Goal: Transaction & Acquisition: Purchase product/service

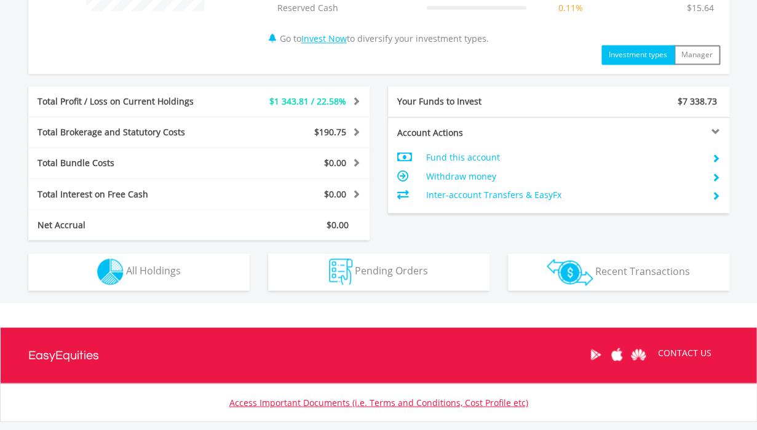
scroll to position [586, 0]
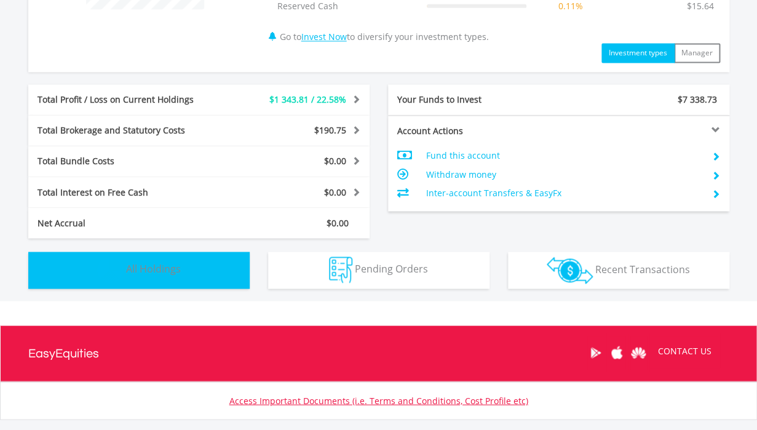
click at [215, 261] on button "Holdings All Holdings" at bounding box center [138, 269] width 221 height 37
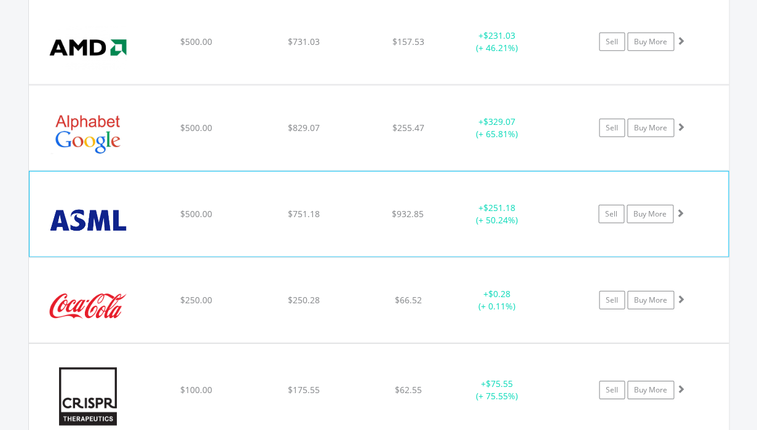
scroll to position [974, 0]
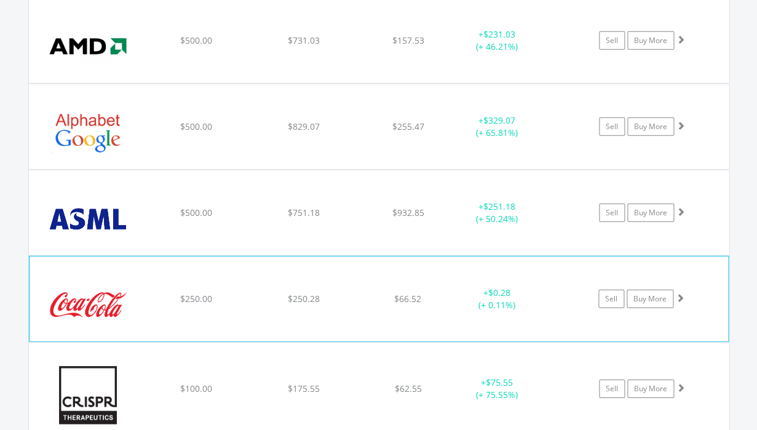
click at [345, 309] on div "﻿ Coca-Cola Co/The $250.00 $250.28 $66.52 + $0.28 (+ 0.11%) Sell Buy More" at bounding box center [379, 298] width 698 height 85
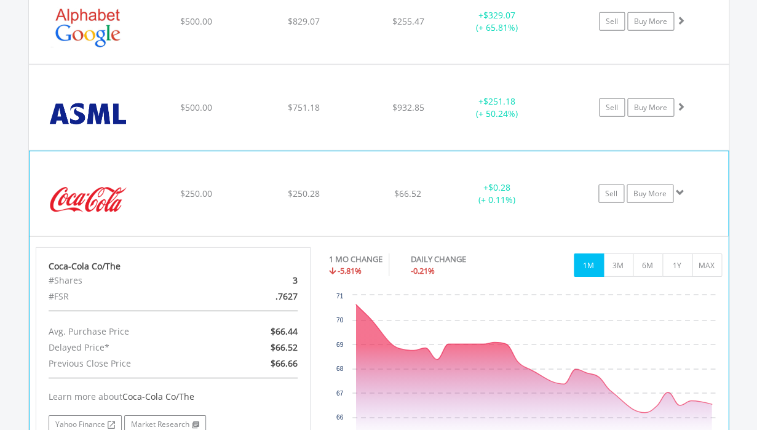
scroll to position [1082, 0]
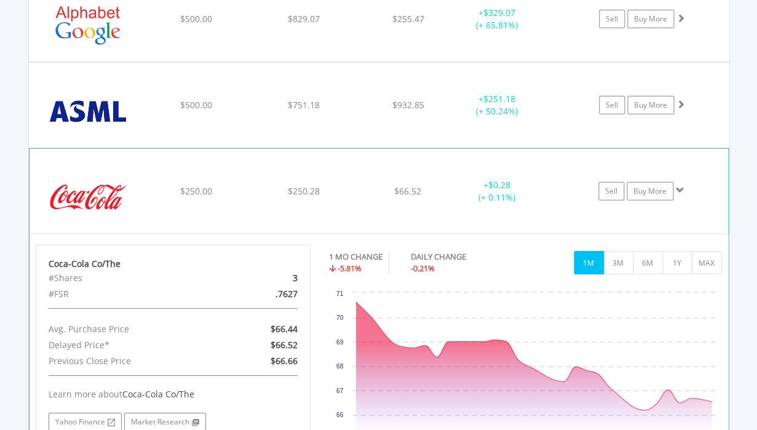
click at [342, 208] on div "﻿ Coca-Cola Co/The $250.00 $250.28 $66.52 + $0.28 (+ 0.11%) Sell Buy More" at bounding box center [379, 191] width 698 height 85
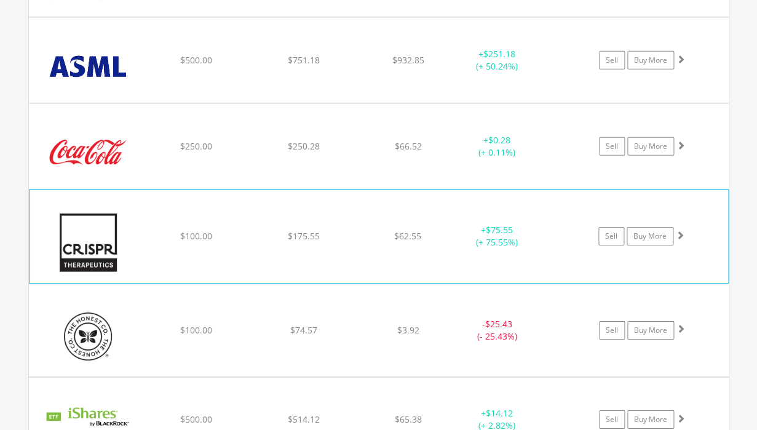
scroll to position [1130, 0]
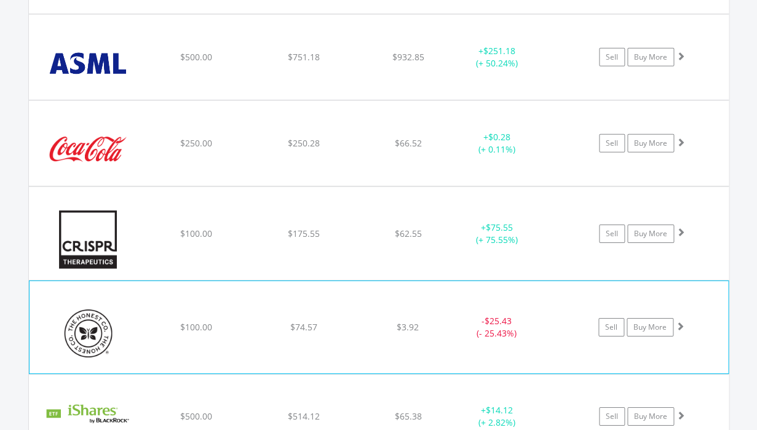
click at [365, 336] on div "﻿ Honest Co Inc/The $100.00 $74.57 $3.92 - $25.43 (- 25.43%) Sell Buy More" at bounding box center [379, 327] width 698 height 92
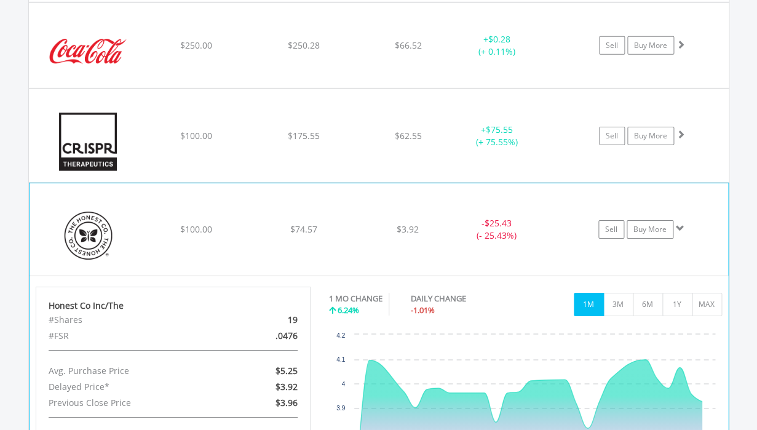
scroll to position [1231, 0]
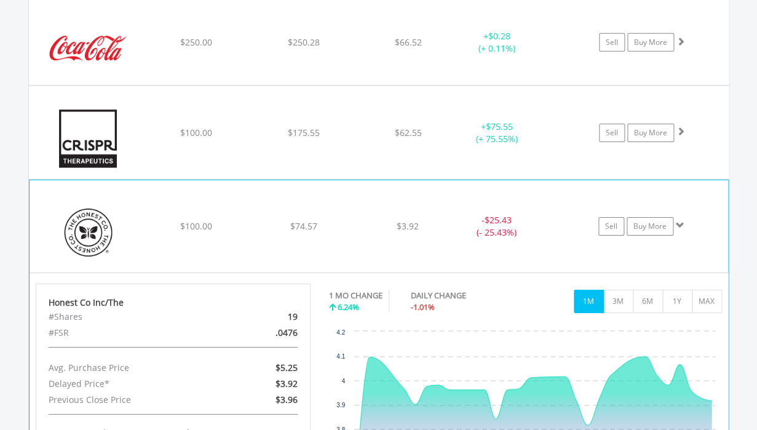
click at [357, 240] on div "﻿ Honest Co Inc/The $100.00 $74.57 $3.92 - $25.43 (- 25.43%) Sell Buy More" at bounding box center [379, 226] width 698 height 92
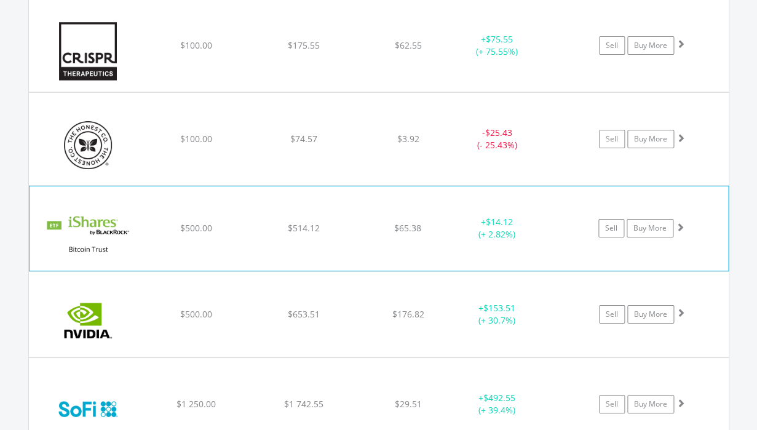
scroll to position [1322, 0]
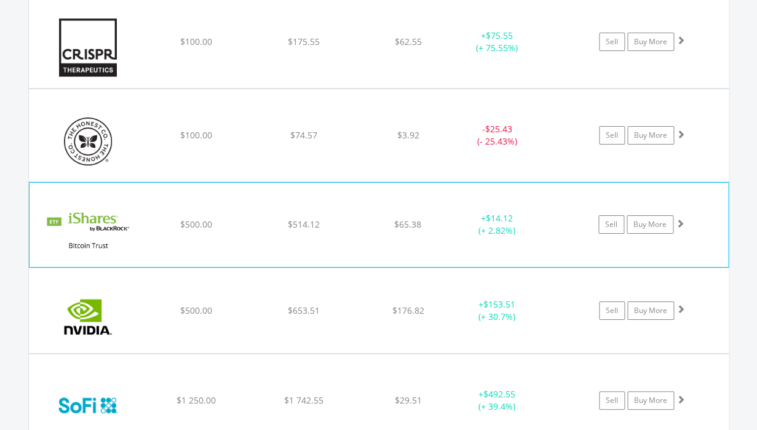
click at [355, 234] on div "﻿ iShares Bitcoin Trust ETF $500.00 $514.12 $65.38 + $14.12 (+ 2.82%) Sell Buy …" at bounding box center [379, 225] width 698 height 84
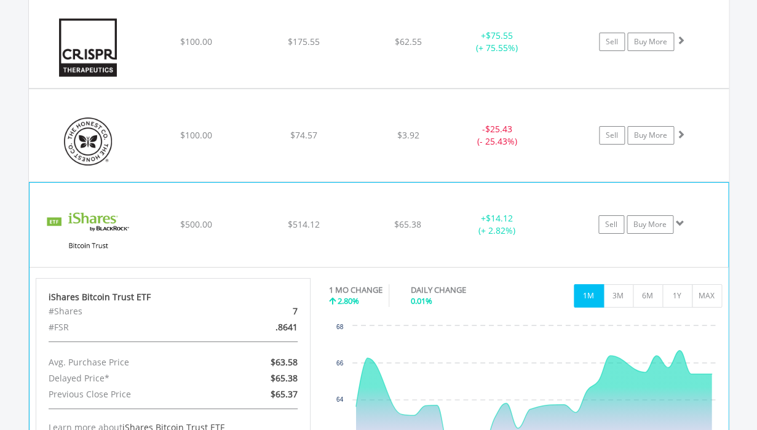
click at [355, 234] on div "﻿ iShares Bitcoin Trust ETF $500.00 $514.12 $65.38 + $14.12 (+ 2.82%) Sell Buy …" at bounding box center [379, 225] width 698 height 84
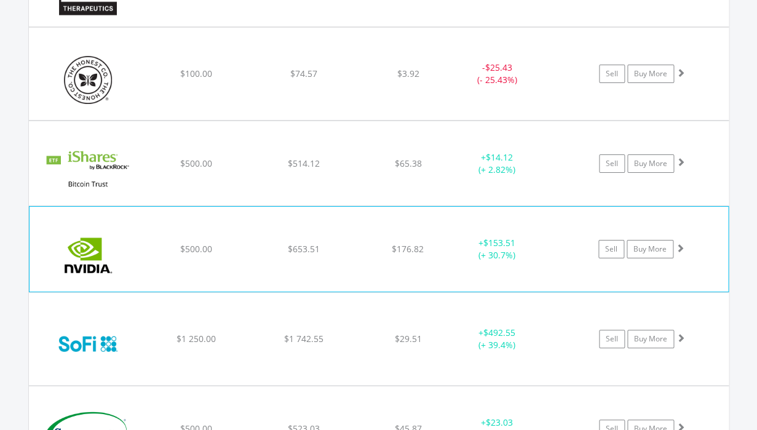
scroll to position [1384, 0]
click at [363, 259] on div "﻿ Nvidia Corp $500.00 $653.51 $176.82 + $153.51 (+ 30.7%) Sell Buy More" at bounding box center [379, 248] width 698 height 85
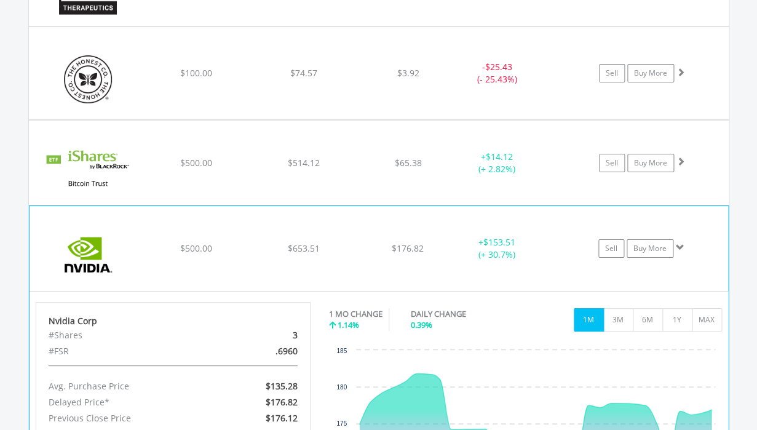
click at [363, 259] on div "﻿ Nvidia Corp $500.00 $653.51 $176.82 + $153.51 (+ 30.7%) Sell Buy More" at bounding box center [379, 248] width 698 height 85
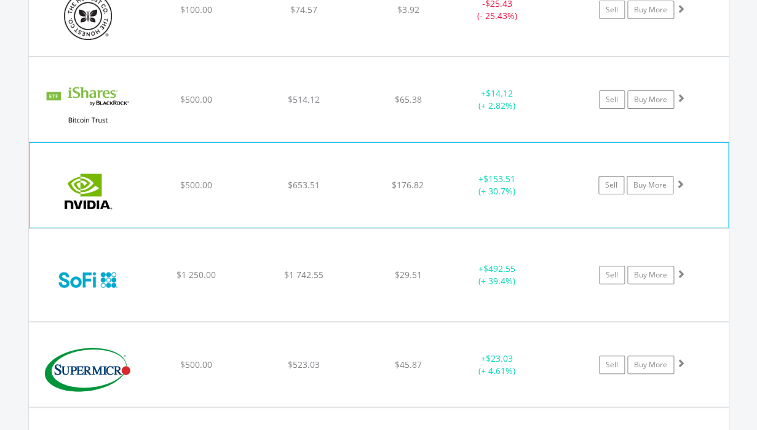
scroll to position [1450, 0]
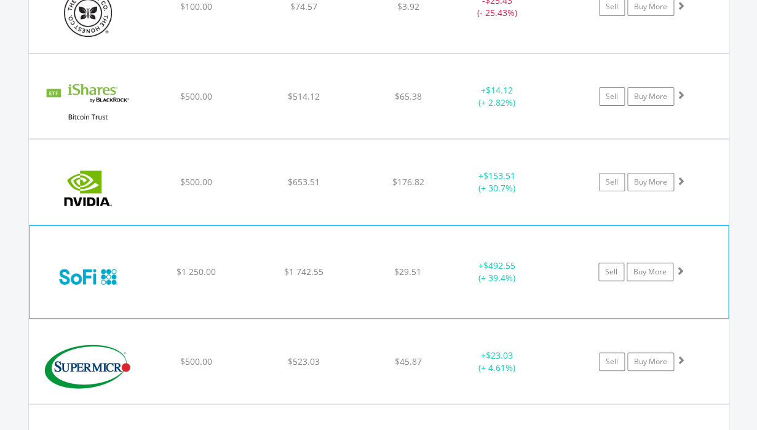
click at [365, 289] on div "﻿ SoFi Technologies $1 250.00 $1 742.55 $29.51 + $492.55 (+ 39.4%) Sell Buy More" at bounding box center [379, 272] width 698 height 92
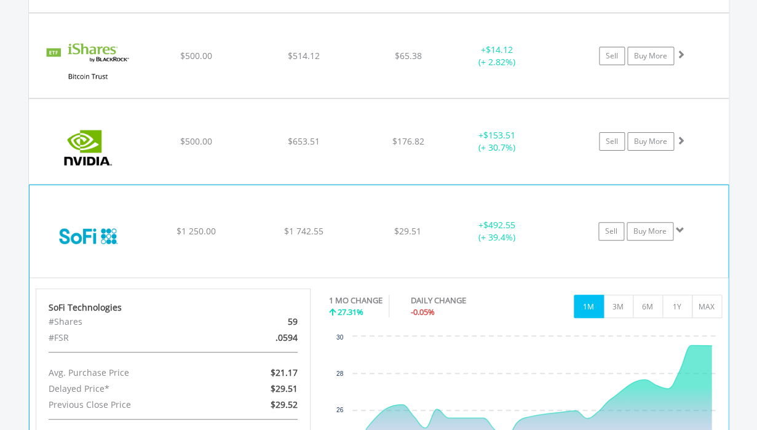
scroll to position [1494, 0]
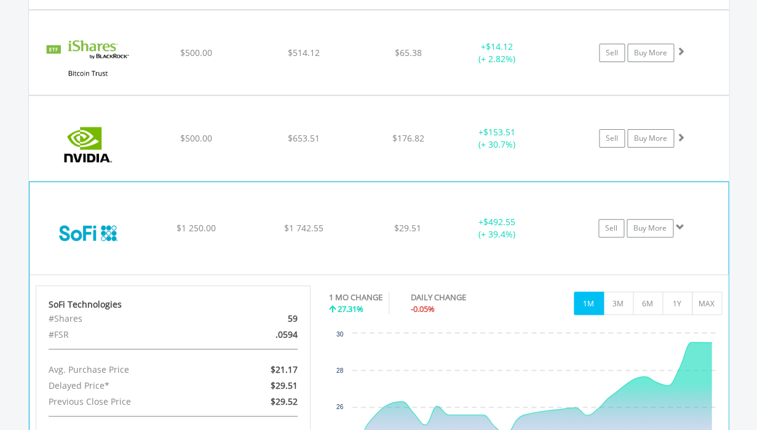
click at [350, 228] on div "$1 742.55" at bounding box center [303, 228] width 104 height 12
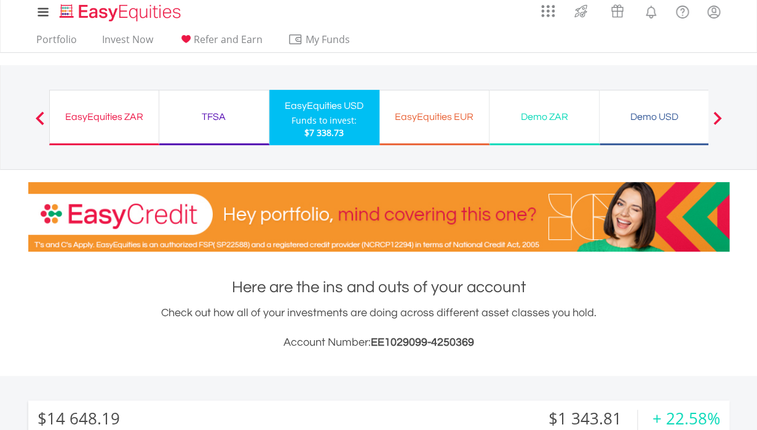
scroll to position [0, 0]
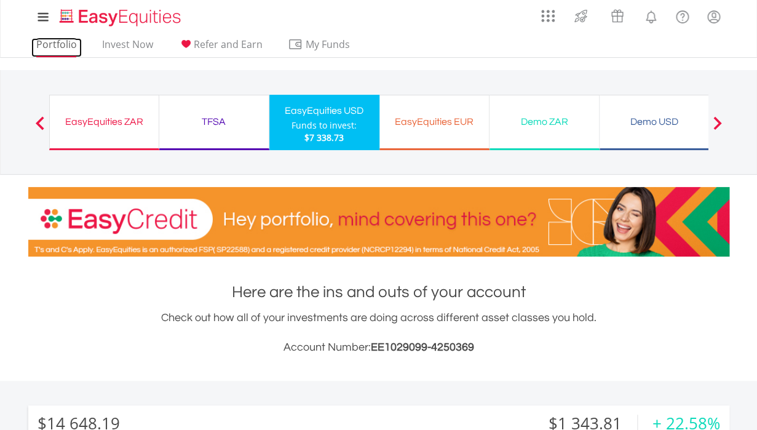
click at [60, 44] on link "Portfolio" at bounding box center [56, 47] width 50 height 19
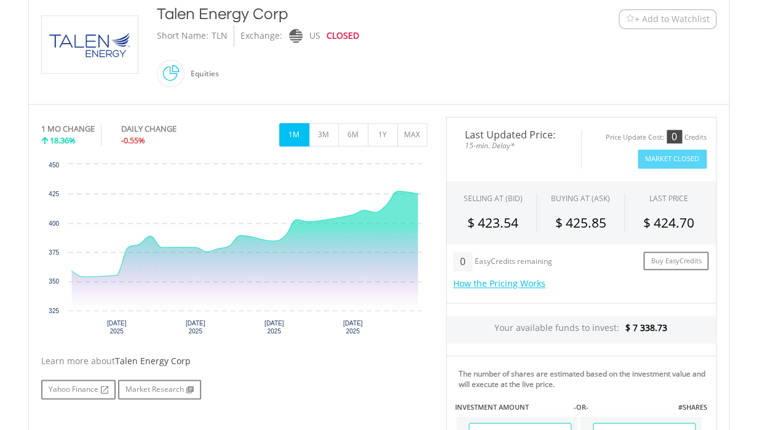
scroll to position [305, 0]
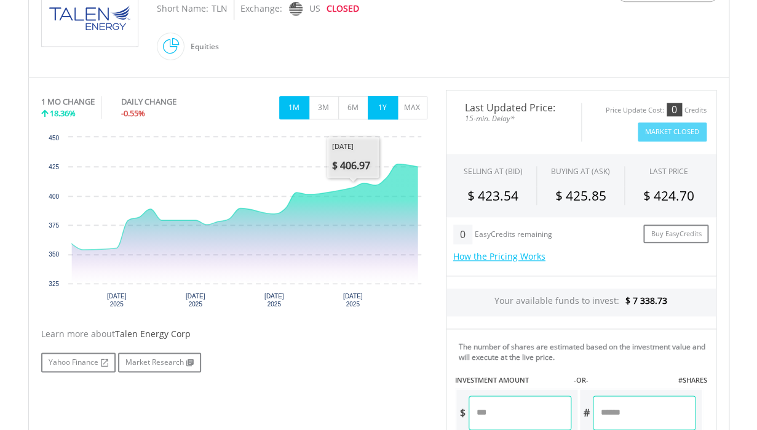
click at [379, 101] on button "1Y" at bounding box center [383, 107] width 30 height 23
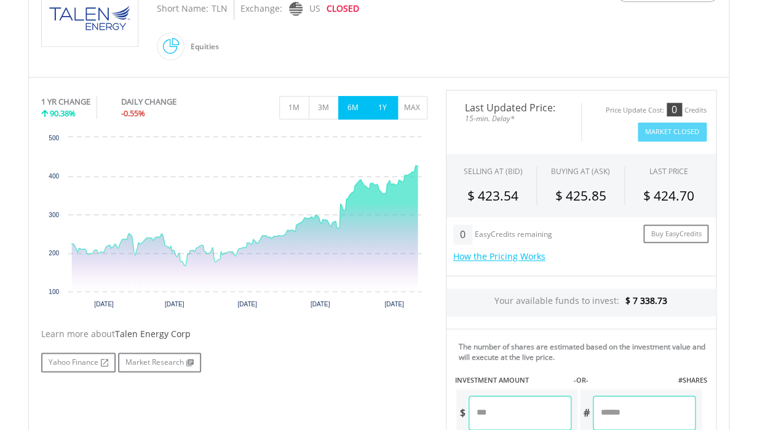
click at [349, 111] on button "6M" at bounding box center [353, 107] width 30 height 23
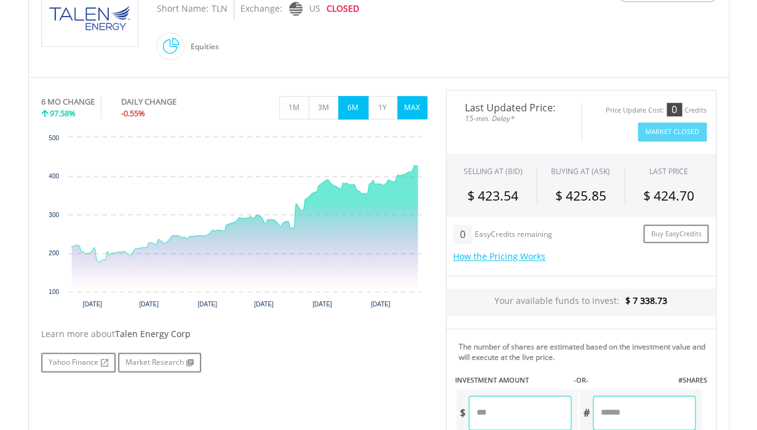
click at [417, 105] on button "MAX" at bounding box center [412, 107] width 30 height 23
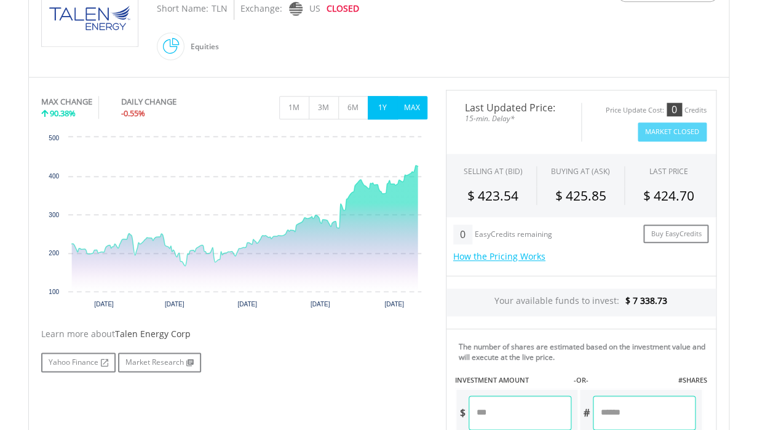
click at [384, 109] on button "1Y" at bounding box center [383, 107] width 30 height 23
click at [419, 105] on button "MAX" at bounding box center [412, 107] width 30 height 23
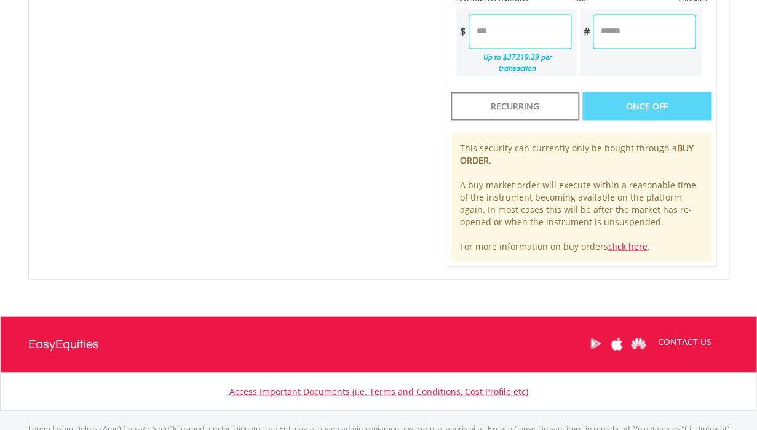
scroll to position [0, 0]
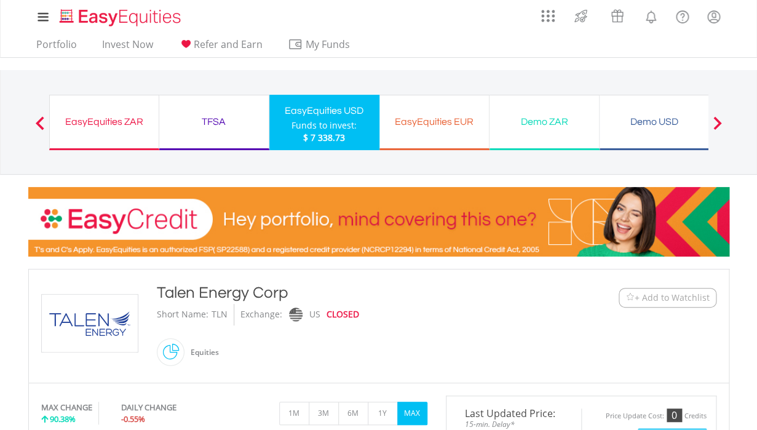
click at [688, 291] on button "+ Add to Watchlist" at bounding box center [667, 298] width 98 height 20
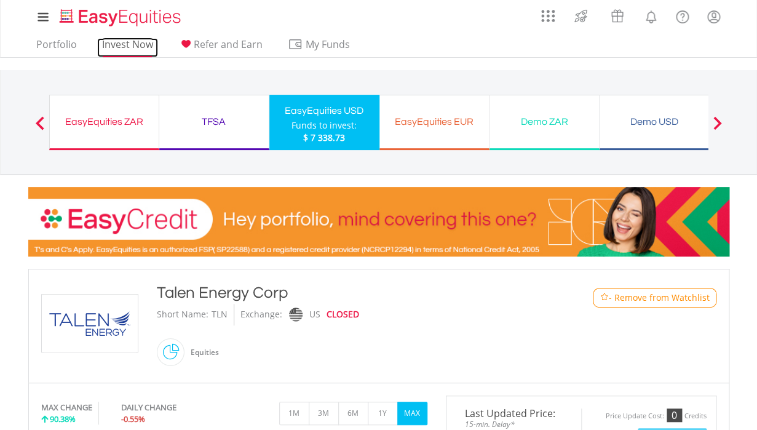
click at [113, 46] on link "Invest Now" at bounding box center [127, 47] width 61 height 19
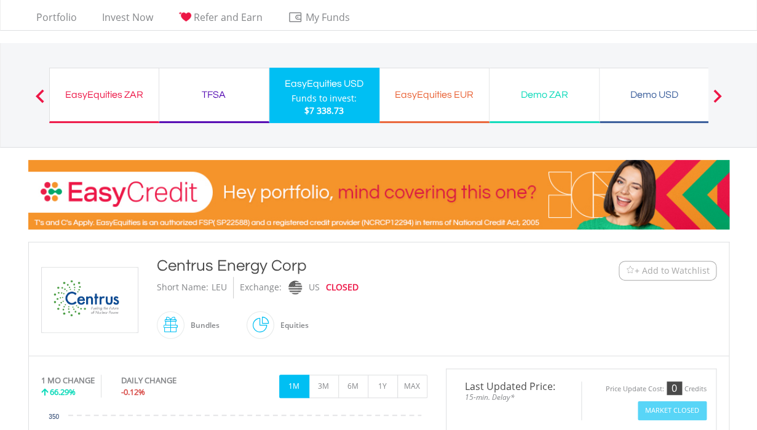
scroll to position [73, 0]
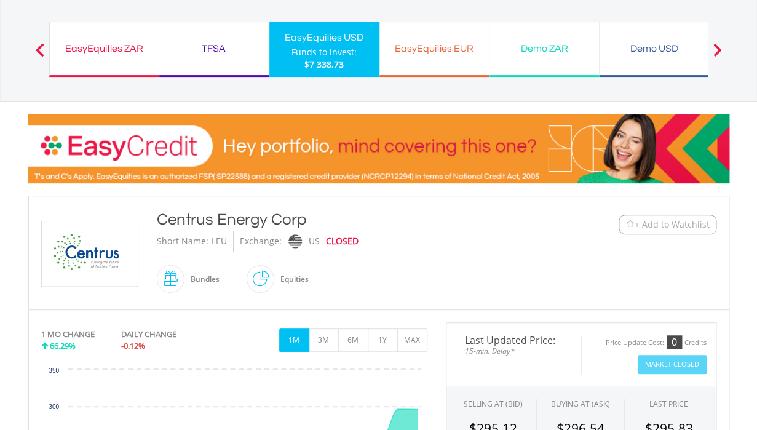
click at [651, 229] on span "+ Add to Watchlist" at bounding box center [671, 224] width 75 height 12
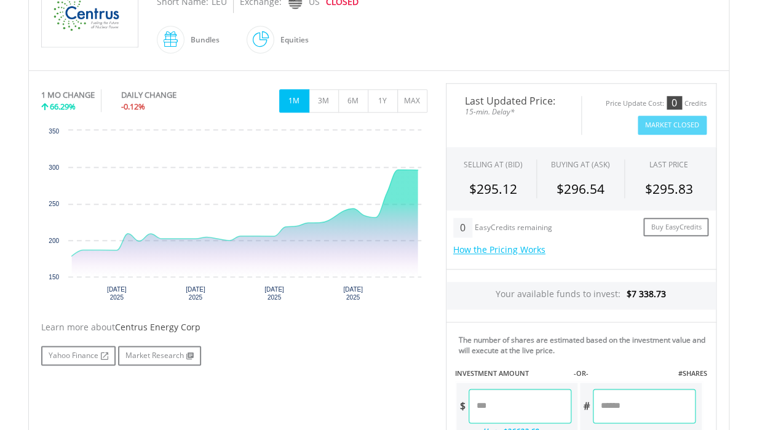
scroll to position [315, 0]
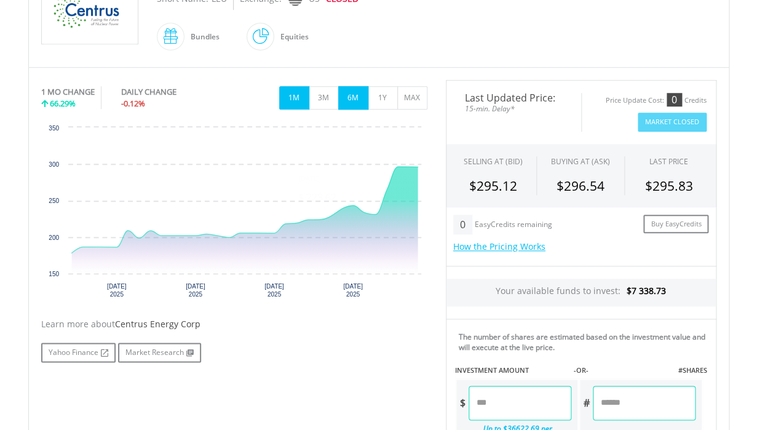
click at [360, 102] on button "6M" at bounding box center [353, 97] width 30 height 23
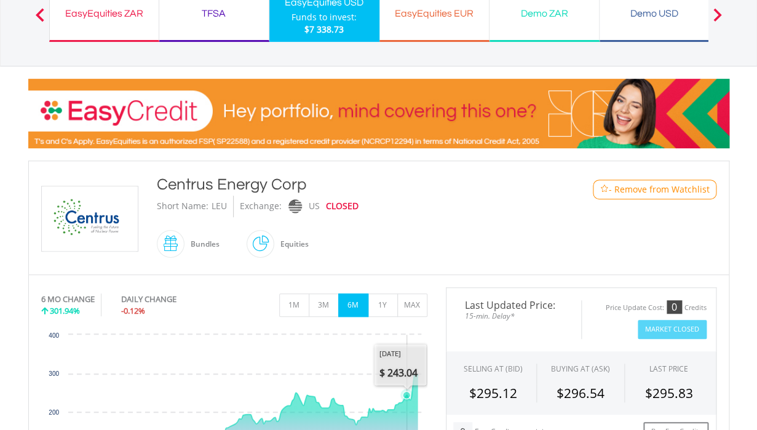
scroll to position [0, 0]
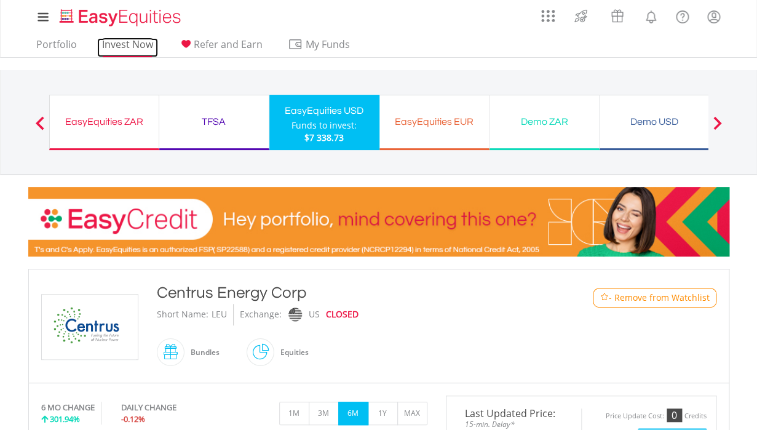
click at [125, 54] on link "Invest Now" at bounding box center [127, 47] width 61 height 19
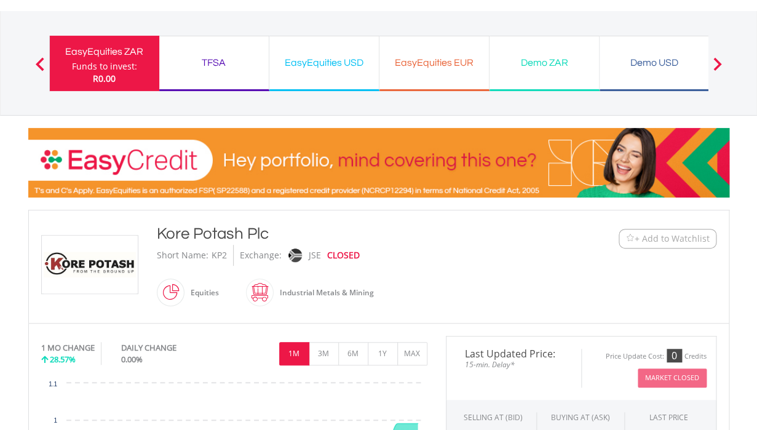
scroll to position [108, 0]
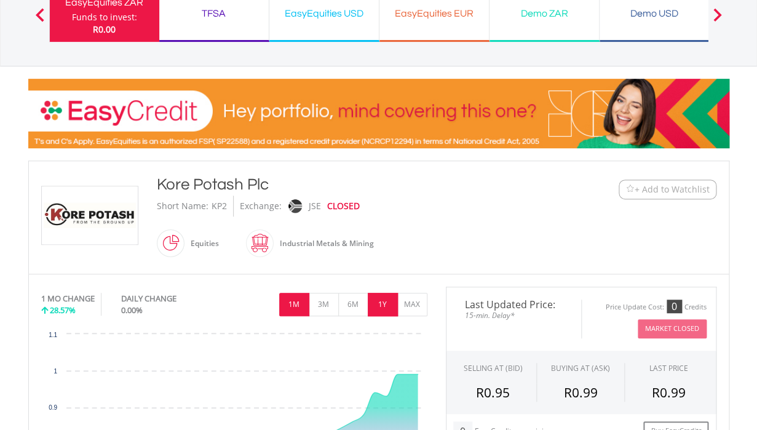
click at [384, 303] on button "1Y" at bounding box center [383, 304] width 30 height 23
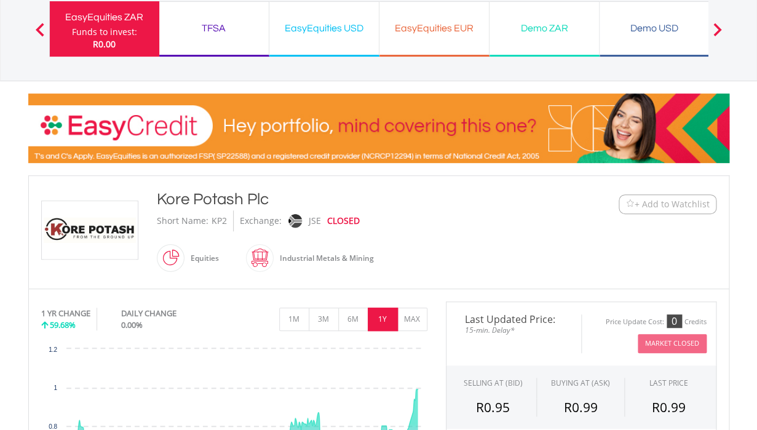
scroll to position [0, 0]
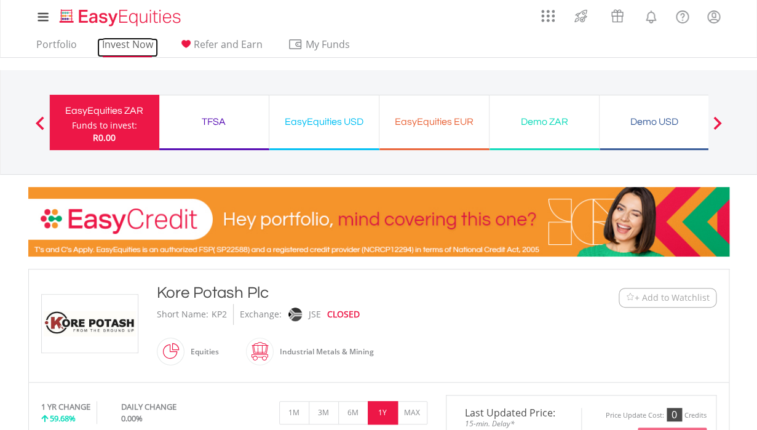
click at [122, 47] on link "Invest Now" at bounding box center [127, 47] width 61 height 19
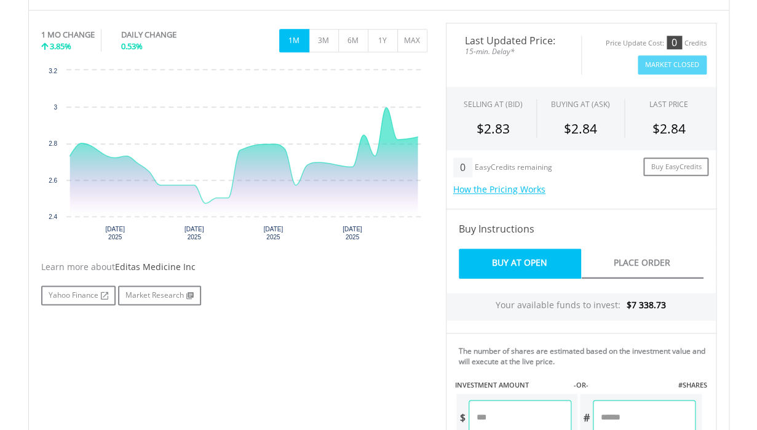
scroll to position [374, 0]
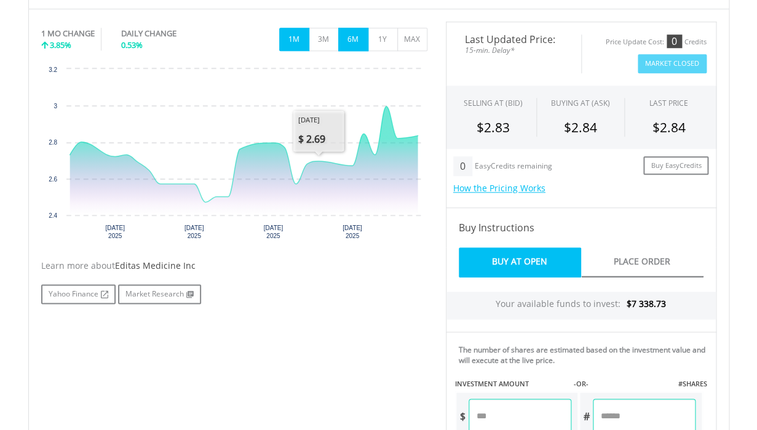
click at [352, 30] on button "6M" at bounding box center [353, 39] width 30 height 23
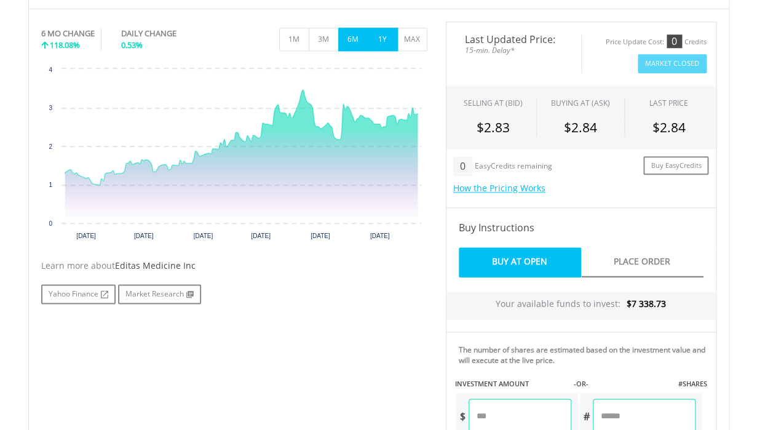
click at [380, 36] on button "1Y" at bounding box center [383, 39] width 30 height 23
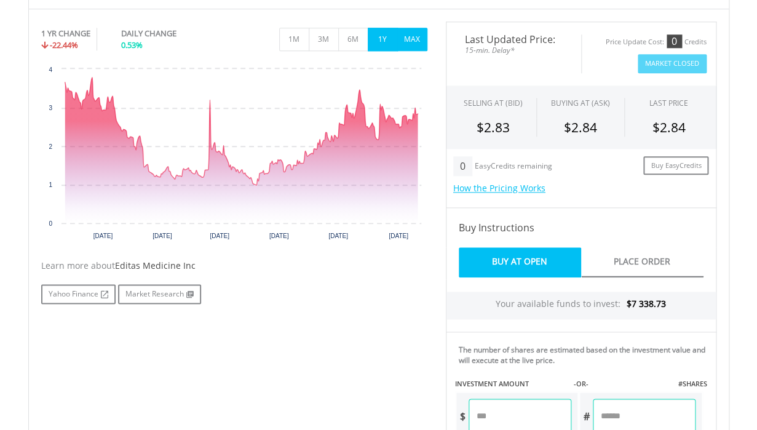
click at [415, 45] on button "MAX" at bounding box center [412, 39] width 30 height 23
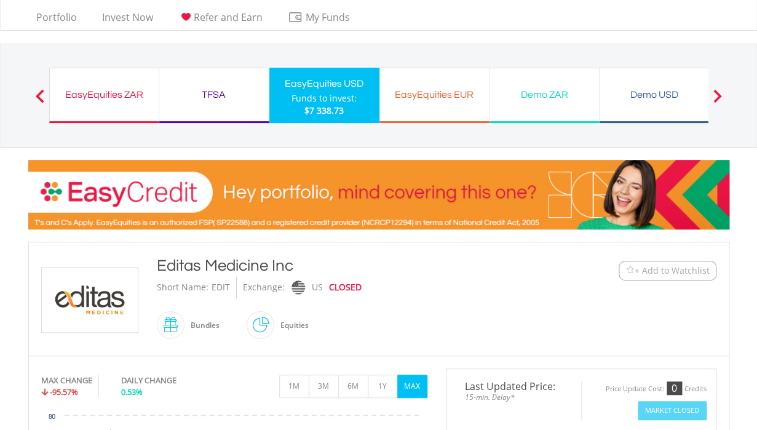
scroll to position [0, 0]
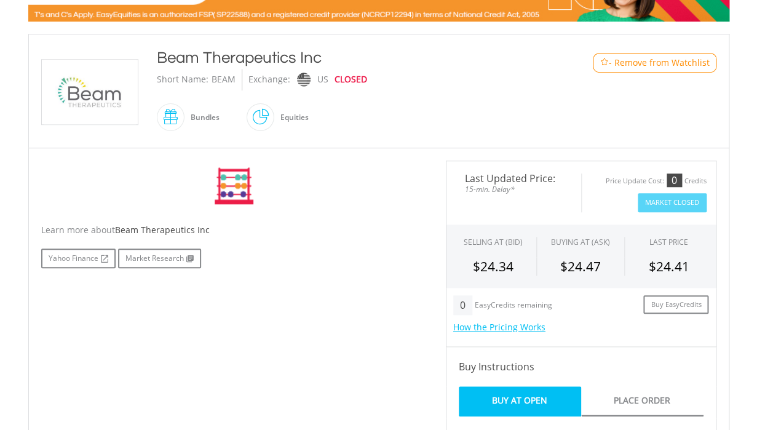
scroll to position [236, 0]
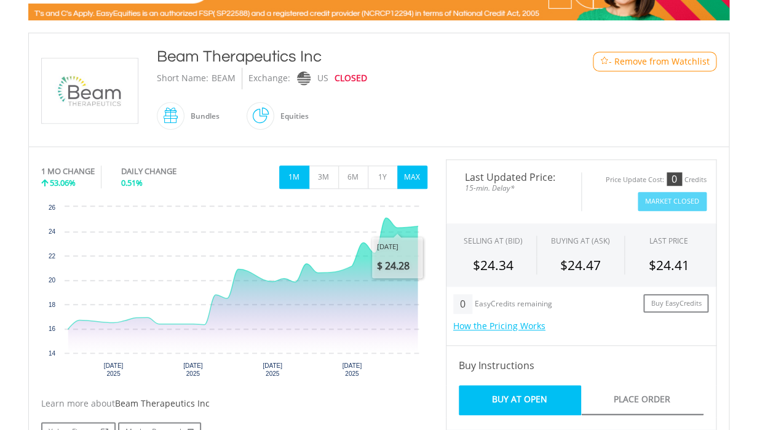
click at [412, 176] on button "MAX" at bounding box center [412, 176] width 30 height 23
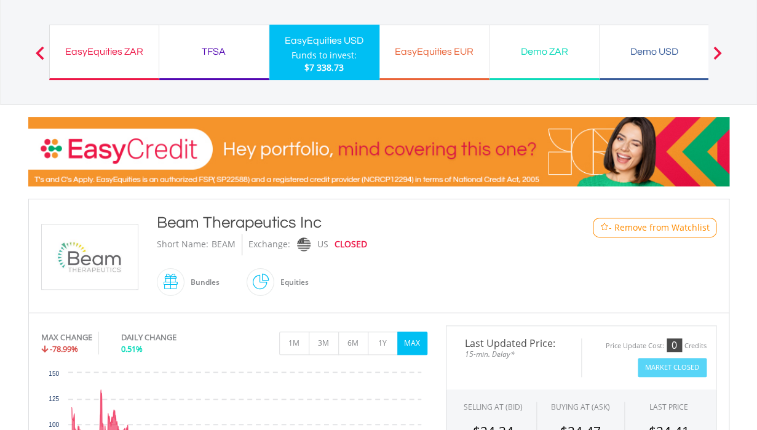
scroll to position [69, 0]
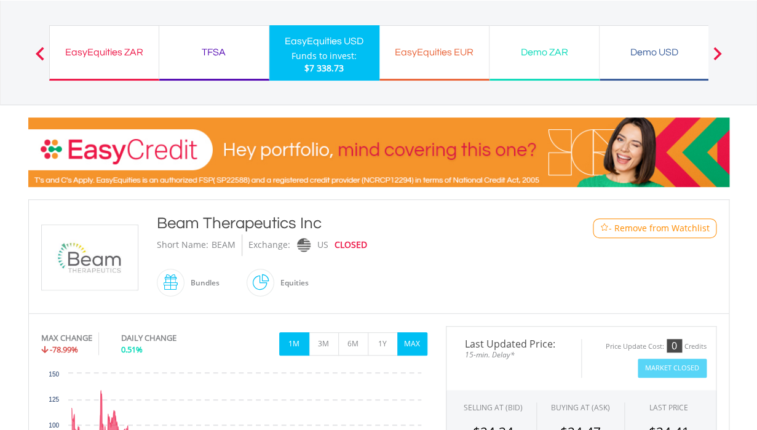
click at [296, 340] on button "1M" at bounding box center [294, 343] width 30 height 23
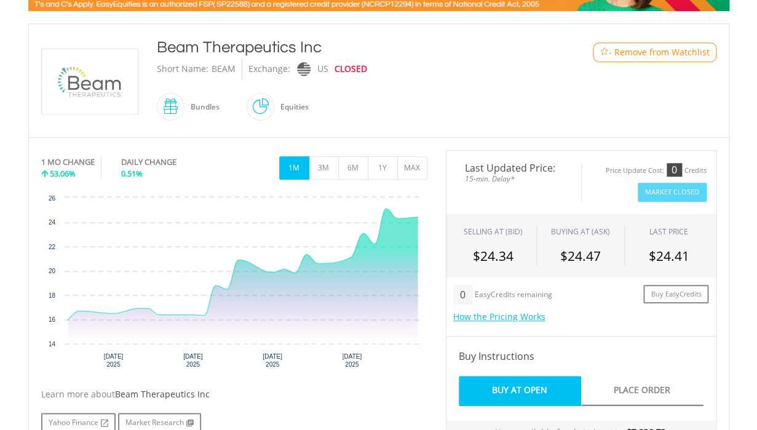
scroll to position [0, 0]
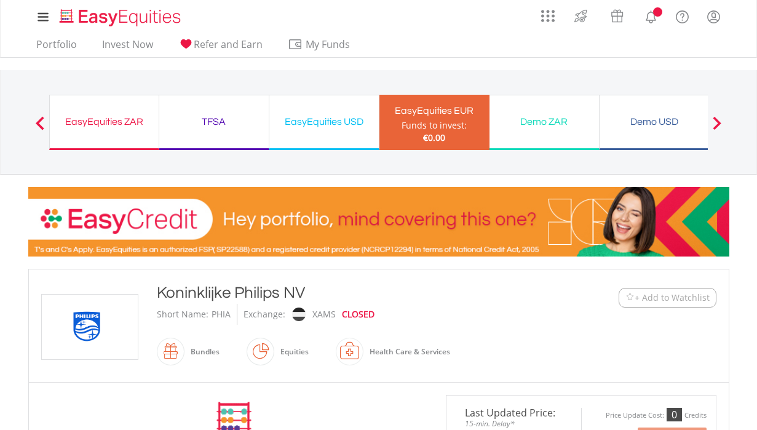
scroll to position [4, 0]
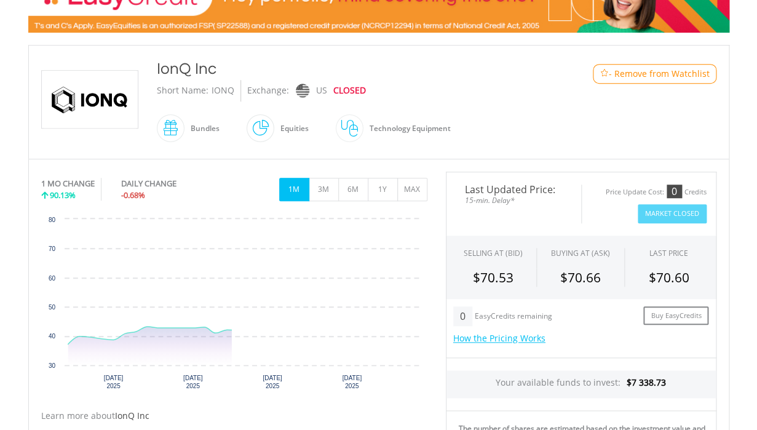
scroll to position [227, 0]
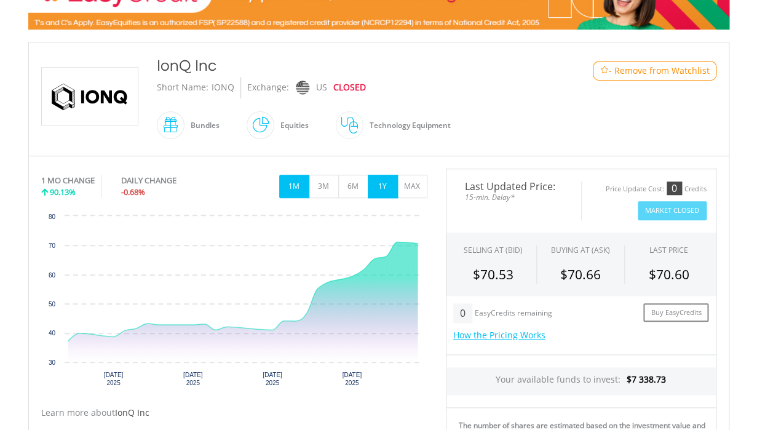
click at [387, 188] on button "1Y" at bounding box center [383, 186] width 30 height 23
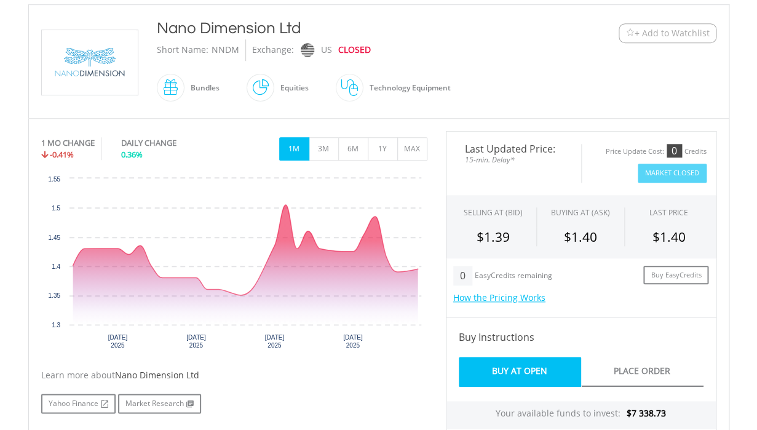
scroll to position [256, 0]
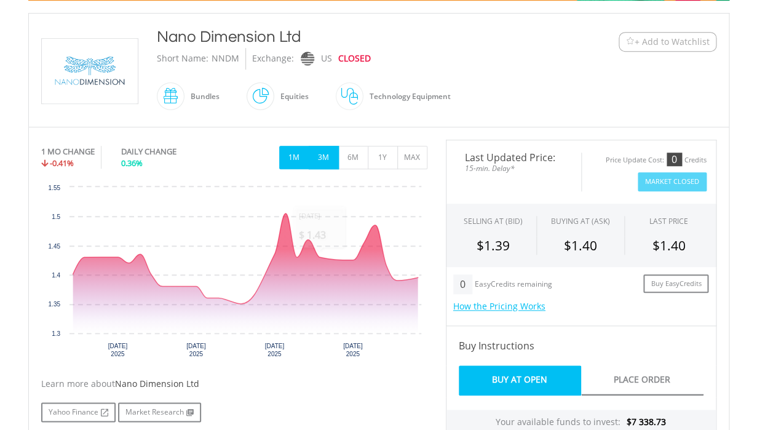
click at [320, 161] on button "3M" at bounding box center [324, 157] width 30 height 23
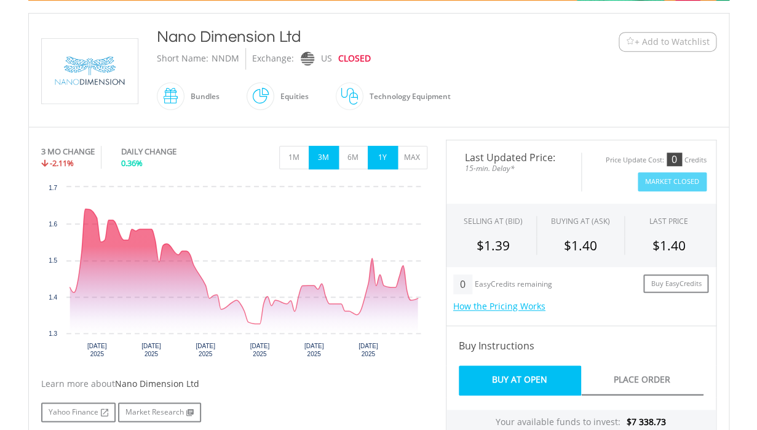
click at [384, 157] on button "1Y" at bounding box center [383, 157] width 30 height 23
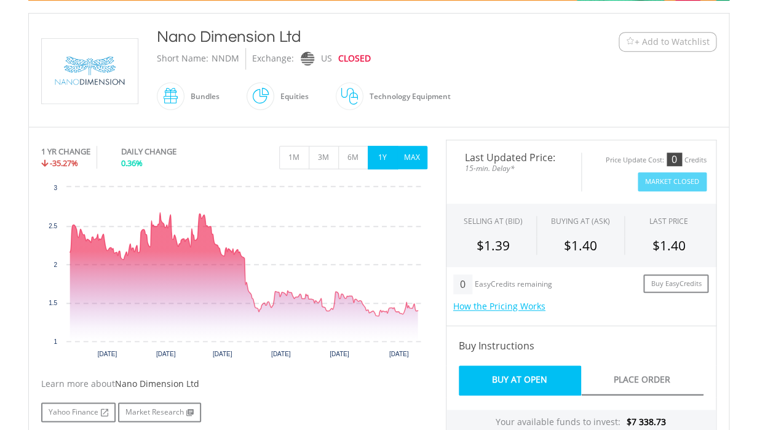
click at [414, 154] on button "MAX" at bounding box center [412, 157] width 30 height 23
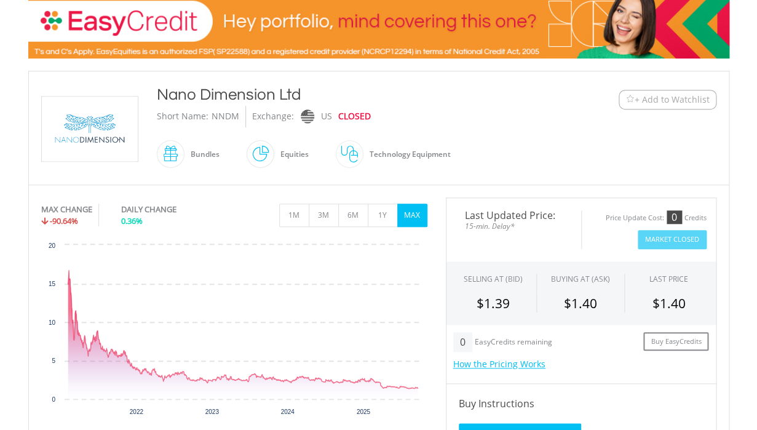
scroll to position [195, 0]
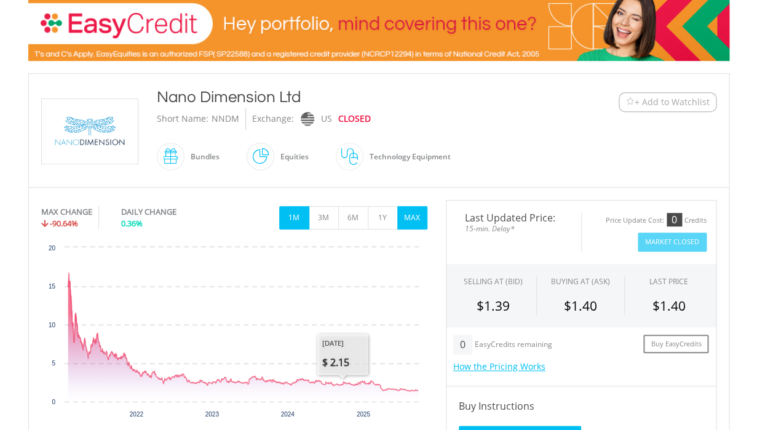
click at [296, 224] on button "1M" at bounding box center [294, 217] width 30 height 23
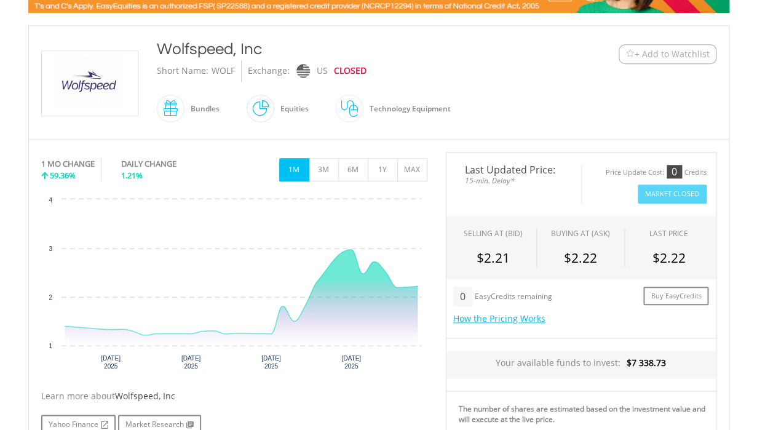
scroll to position [244, 0]
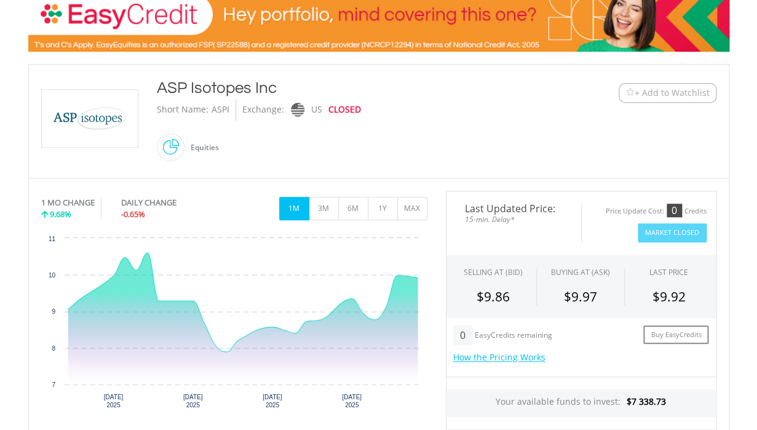
scroll to position [197, 0]
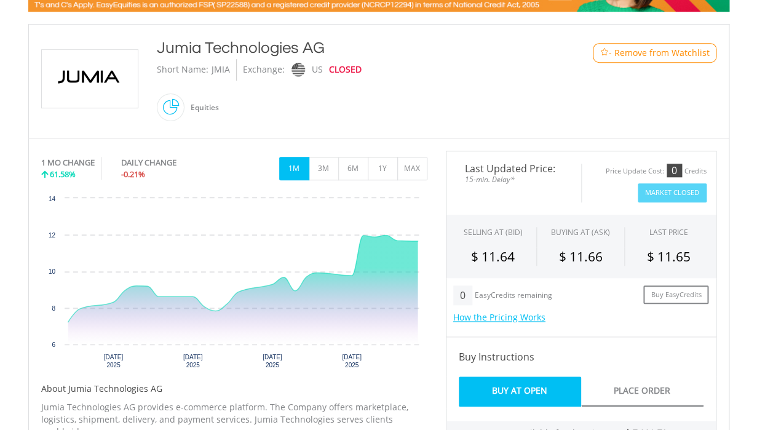
scroll to position [247, 0]
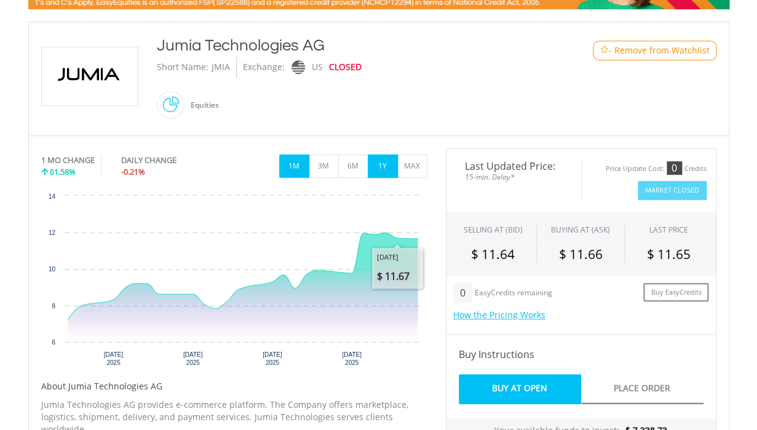
click at [382, 168] on button "1Y" at bounding box center [383, 165] width 30 height 23
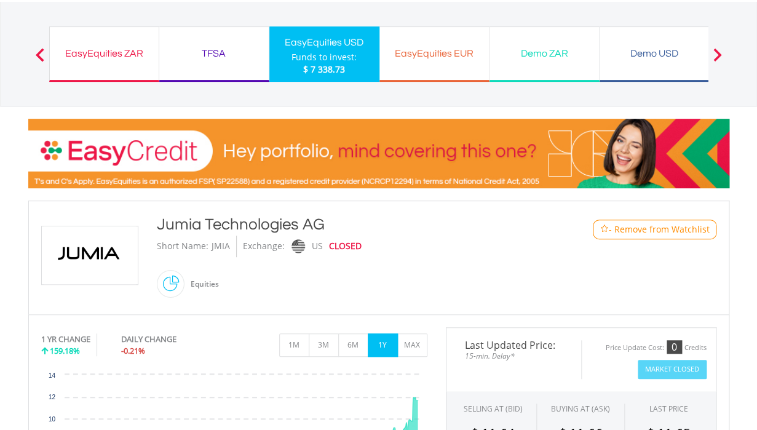
scroll to position [0, 0]
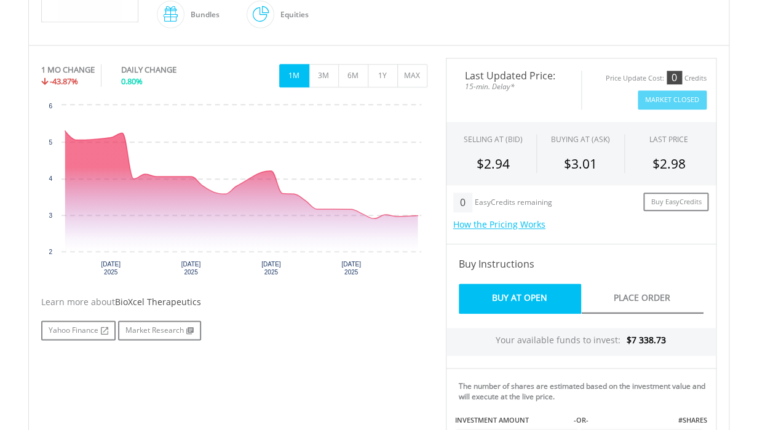
scroll to position [338, 0]
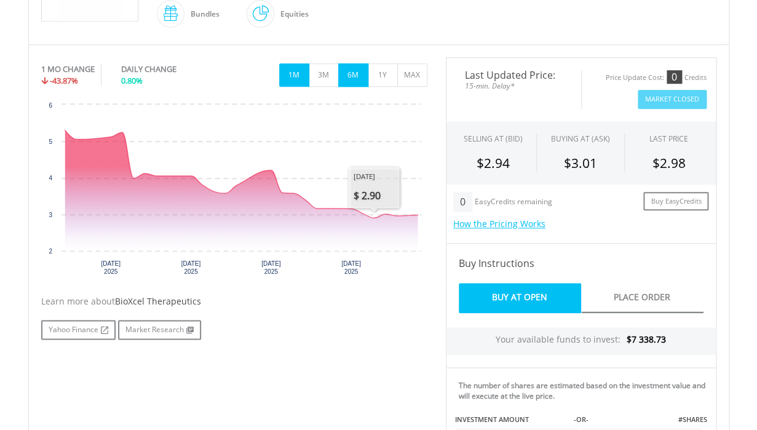
click at [351, 76] on button "6M" at bounding box center [353, 74] width 30 height 23
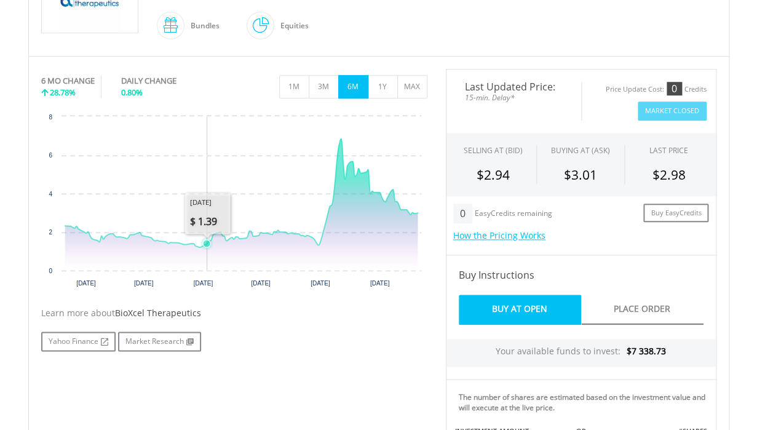
scroll to position [305, 0]
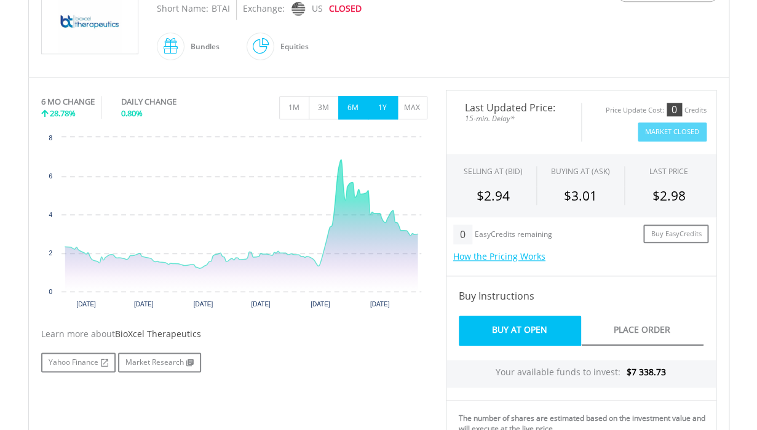
click at [380, 99] on button "1Y" at bounding box center [383, 107] width 30 height 23
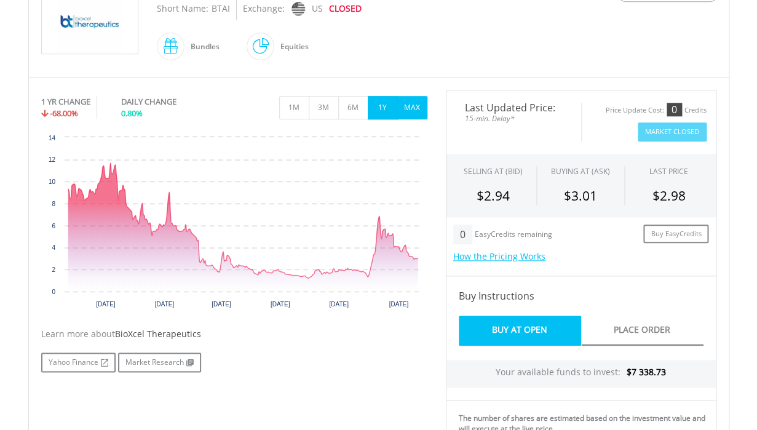
click at [413, 106] on button "MAX" at bounding box center [412, 107] width 30 height 23
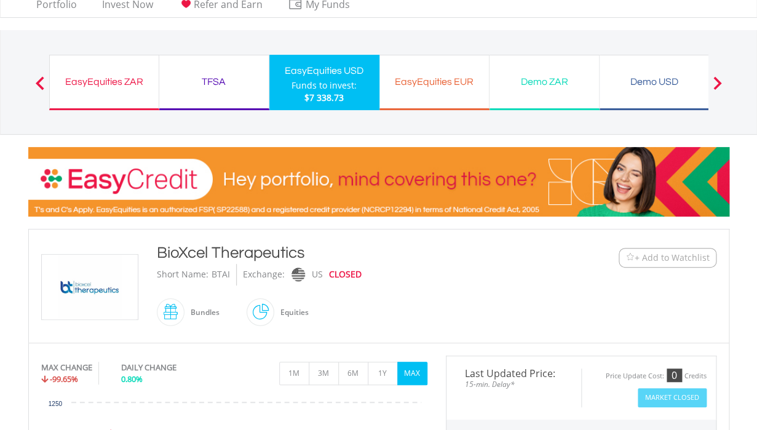
scroll to position [0, 0]
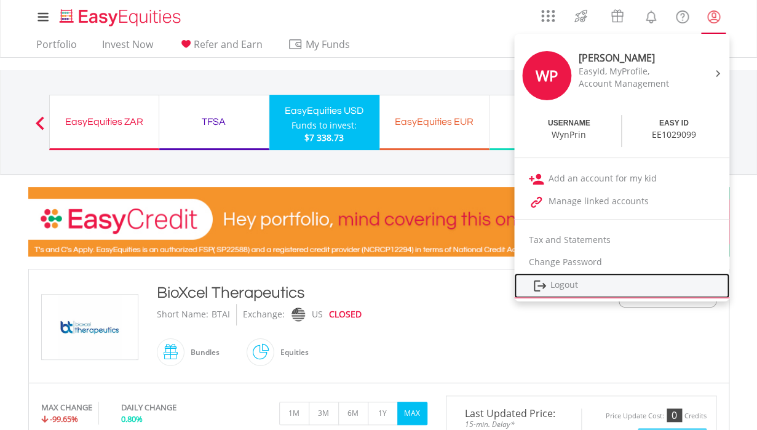
click at [565, 283] on link "Logout" at bounding box center [621, 285] width 215 height 25
